Goal: Find specific page/section: Find specific page/section

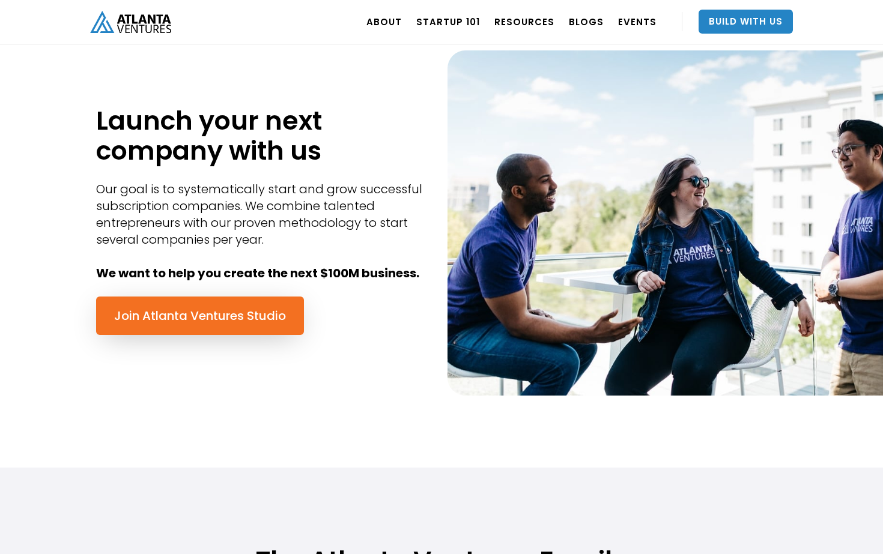
scroll to position [526, 0]
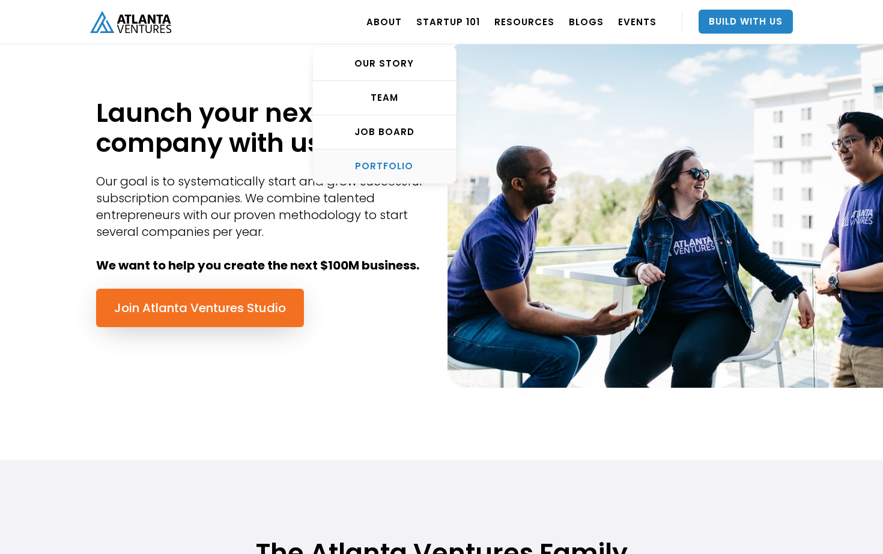
click at [406, 163] on div "PORTFOLIO" at bounding box center [384, 166] width 143 height 12
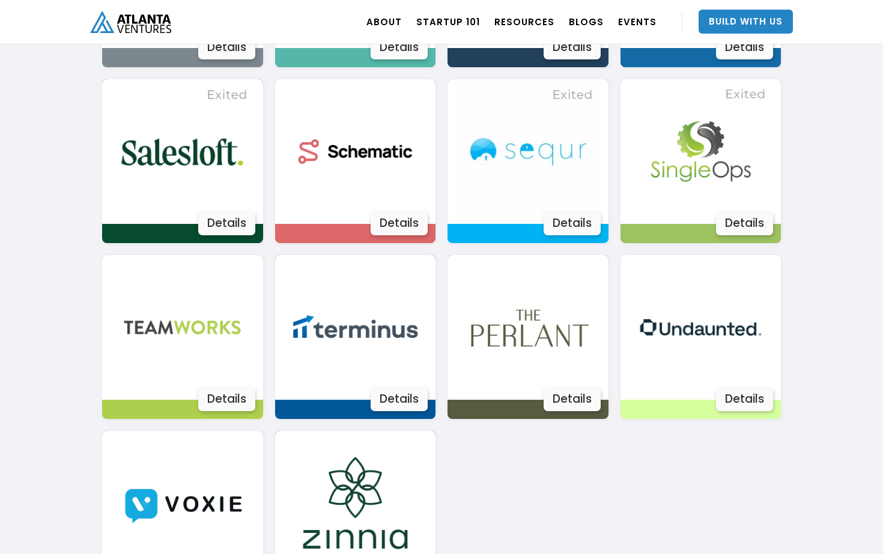
scroll to position [2077, 0]
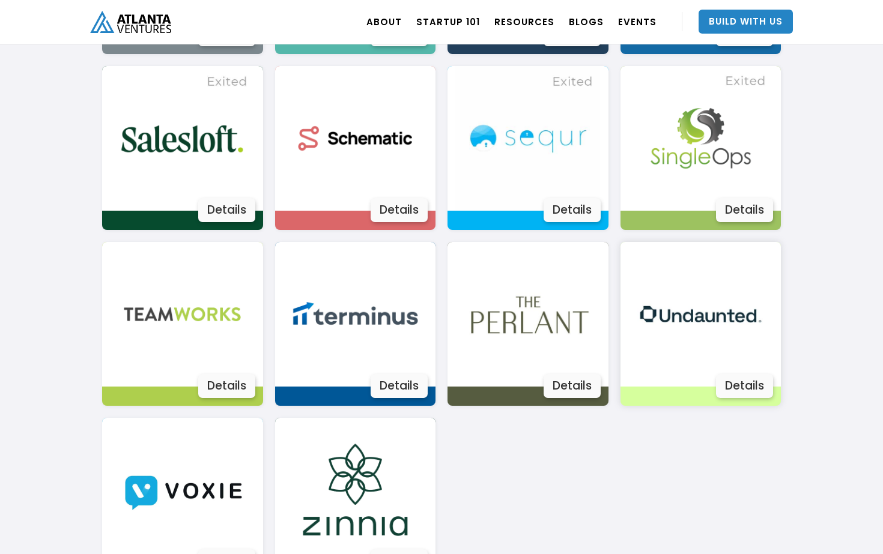
click at [705, 298] on img at bounding box center [700, 314] width 145 height 145
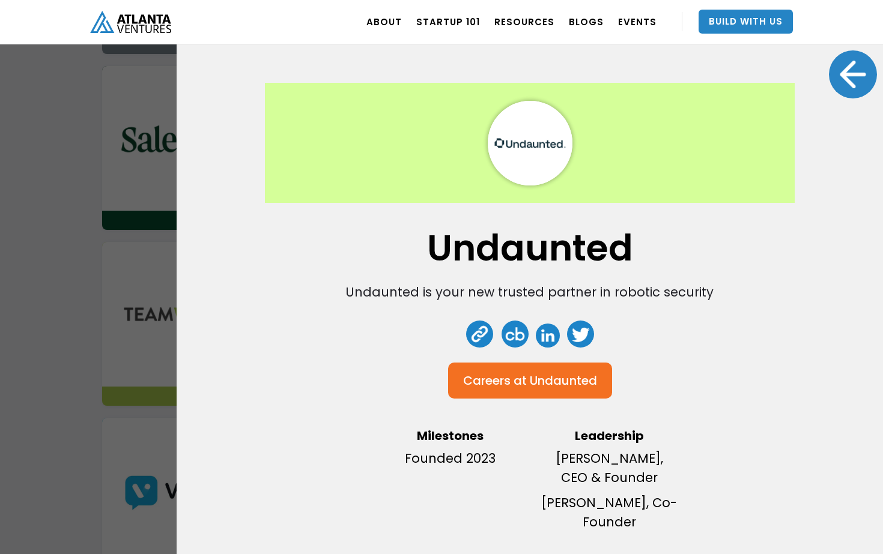
click at [549, 335] on link at bounding box center [548, 336] width 24 height 24
